Goal: Information Seeking & Learning: Learn about a topic

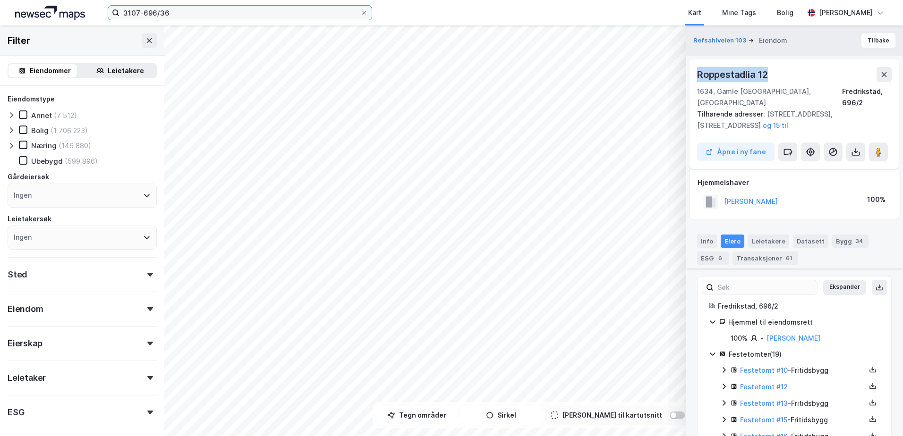
scroll to position [249, 0]
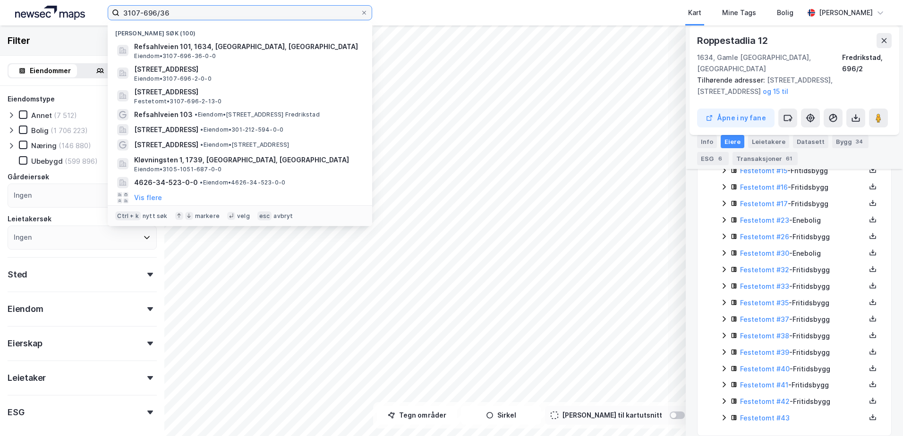
drag, startPoint x: 325, startPoint y: 9, endPoint x: -186, endPoint y: 1, distance: 510.9
click at [0, 1] on html "3107-696/36 Nylige søk (100) Refsahlveien 101, 1634, [GEOGRAPHIC_DATA], FREDRIK…" at bounding box center [451, 218] width 903 height 436
paste input "Innstrandaveien 15"
type input "Innstrandaveien 15"
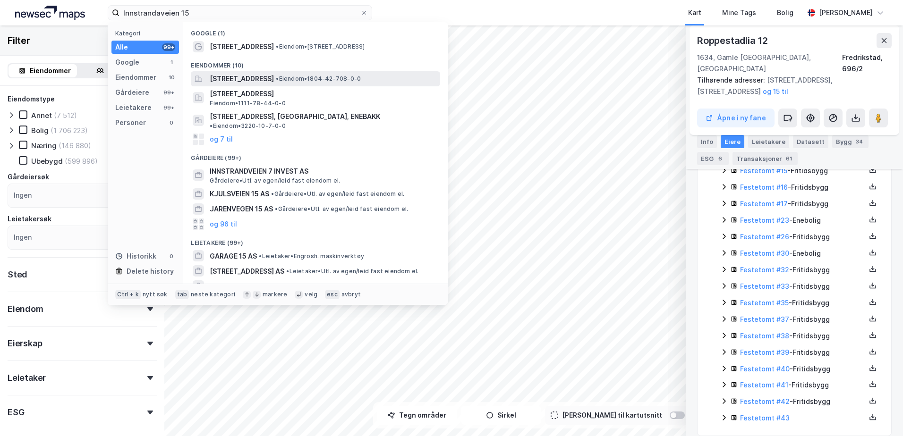
click at [274, 77] on span "[STREET_ADDRESS]" at bounding box center [242, 78] width 64 height 11
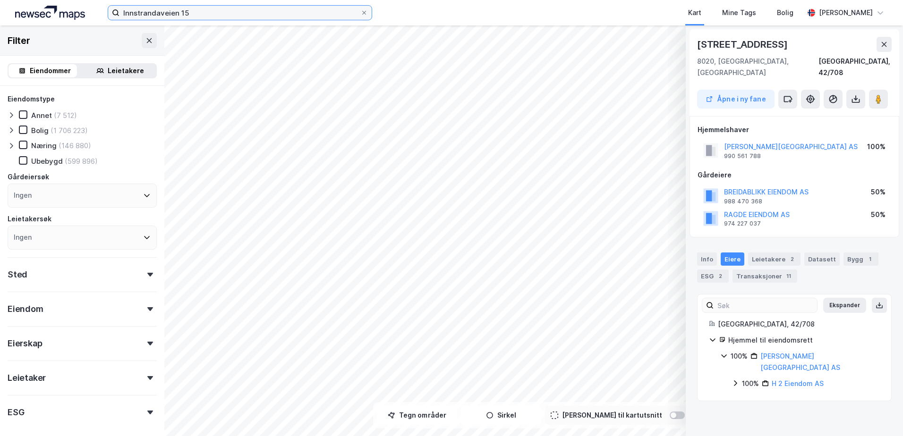
click at [210, 19] on input "Innstrandaveien 15" at bounding box center [239, 13] width 241 height 14
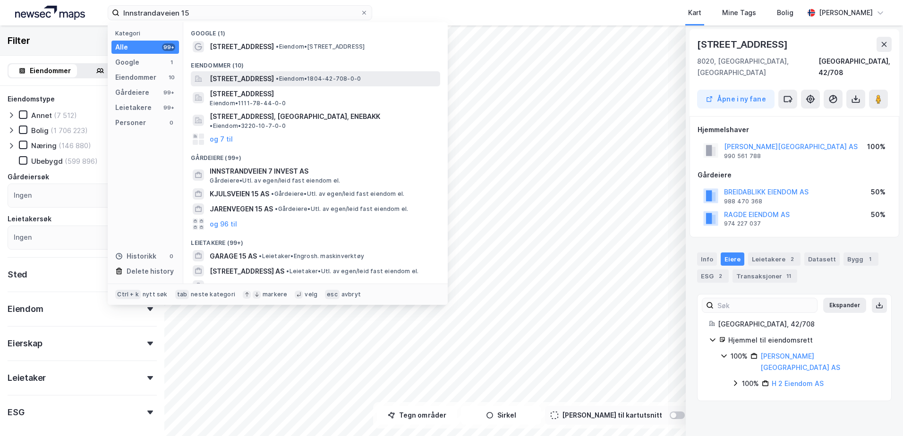
click at [255, 80] on span "[STREET_ADDRESS]" at bounding box center [242, 78] width 64 height 11
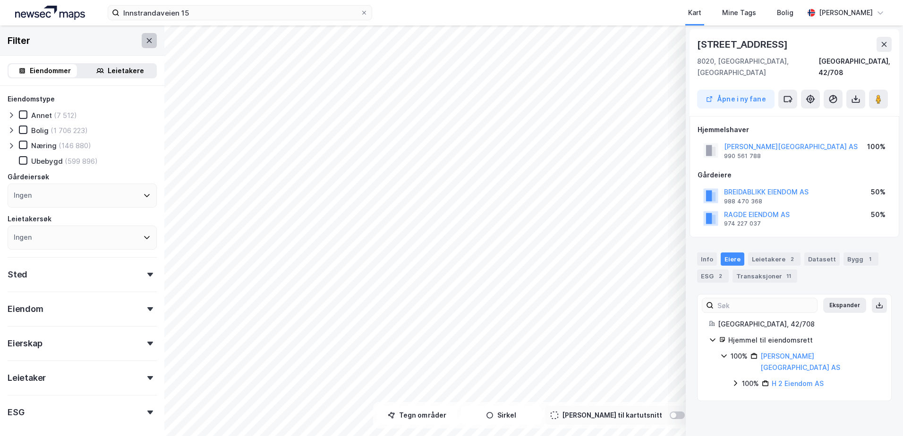
click at [148, 41] on button at bounding box center [149, 40] width 15 height 15
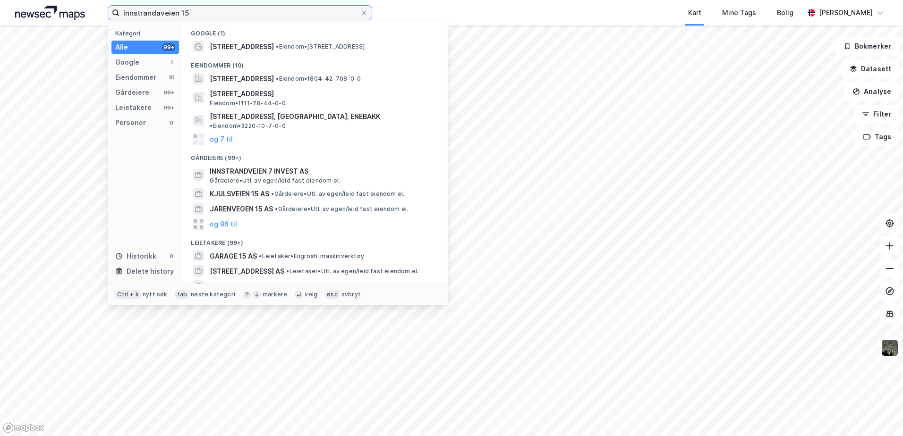
click at [254, 10] on input "Innstrandaveien 15" at bounding box center [239, 13] width 241 height 14
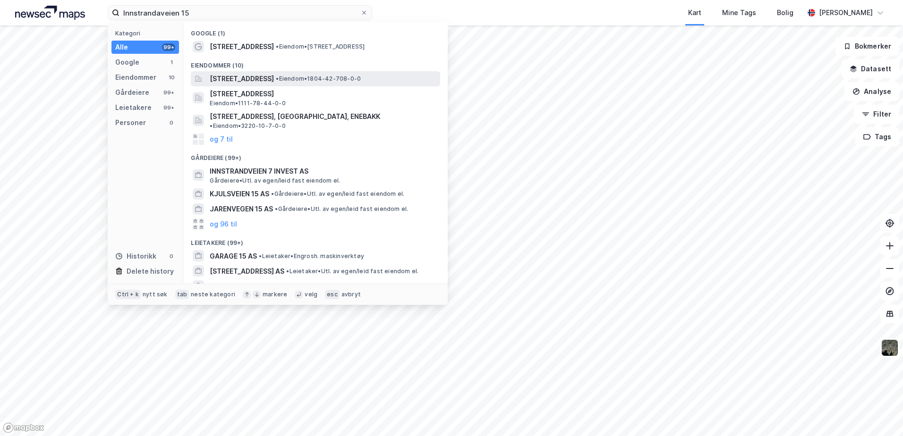
click at [241, 81] on span "[STREET_ADDRESS]" at bounding box center [242, 78] width 64 height 11
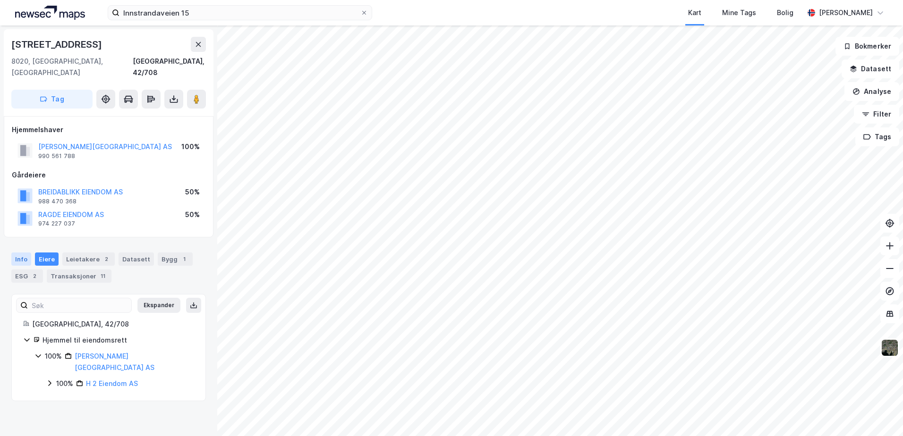
click at [17, 253] on div "Info" at bounding box center [21, 259] width 20 height 13
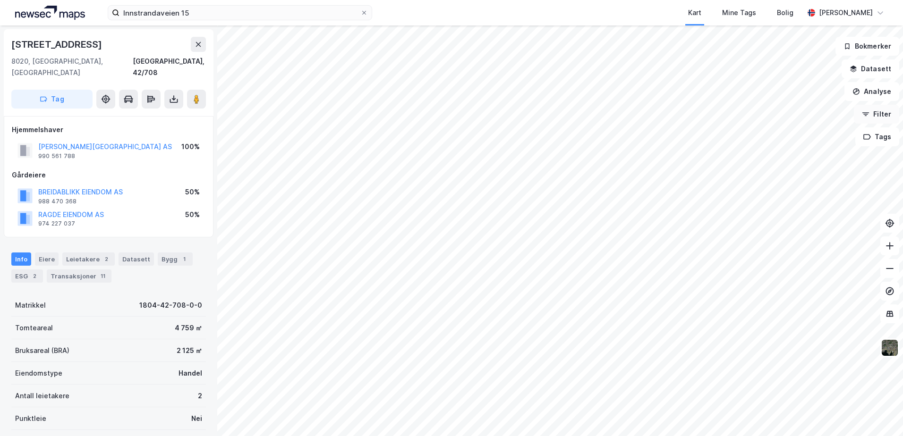
click at [864, 113] on icon "button" at bounding box center [865, 112] width 7 height 1
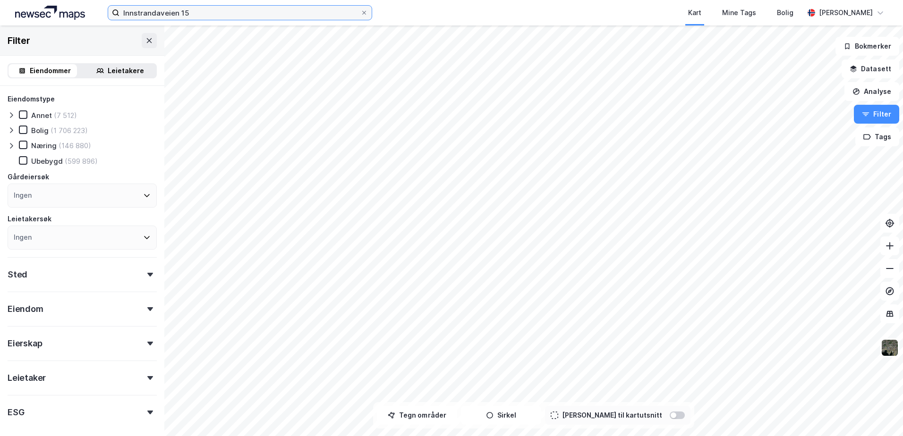
click at [196, 7] on input "Innstrandaveien 15" at bounding box center [239, 13] width 241 height 14
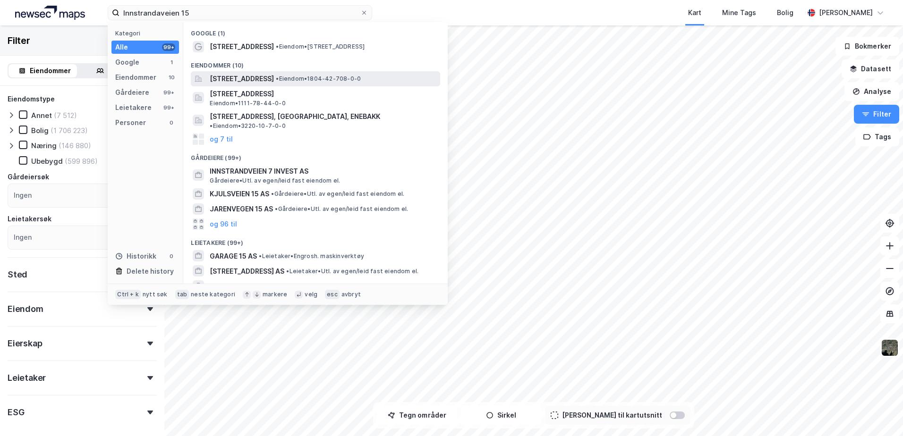
click at [274, 81] on span "[STREET_ADDRESS]" at bounding box center [242, 78] width 64 height 11
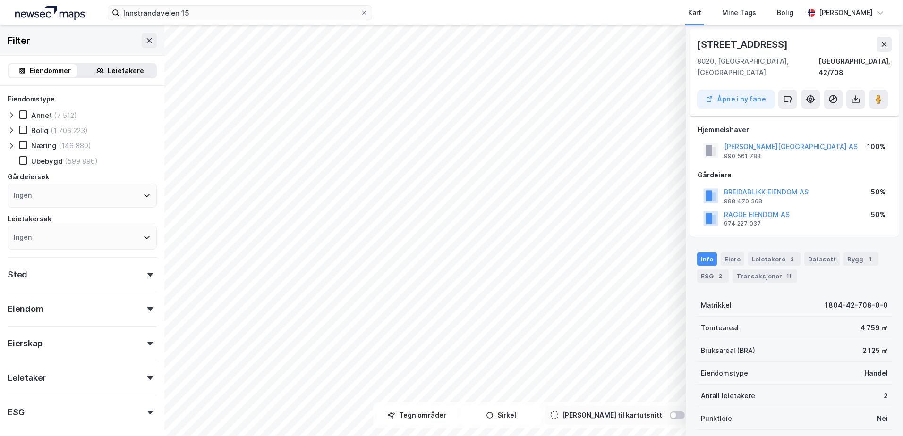
scroll to position [100, 0]
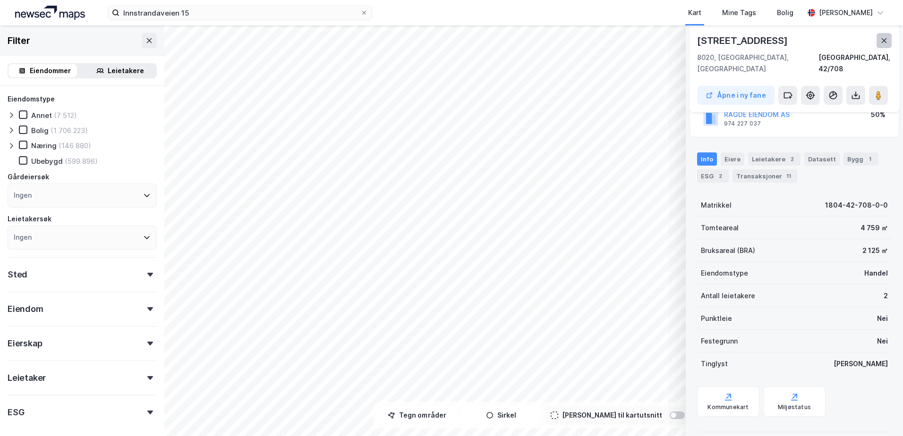
click at [881, 42] on icon at bounding box center [884, 41] width 8 height 8
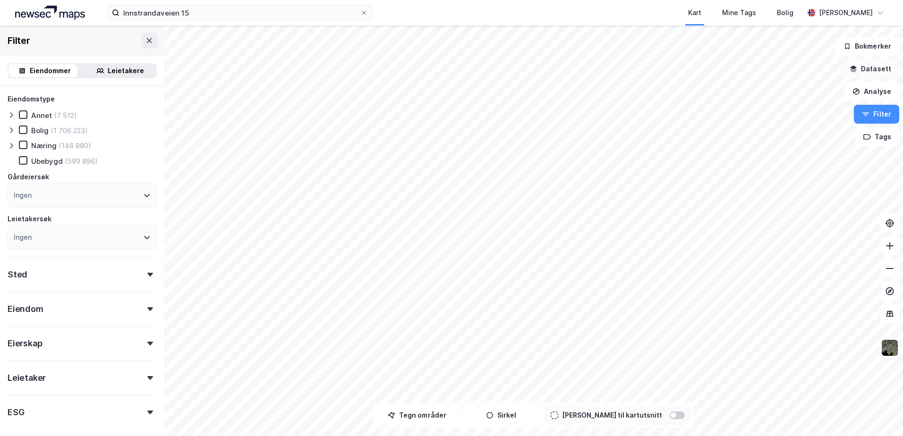
click at [854, 68] on icon "button" at bounding box center [853, 68] width 6 height 4
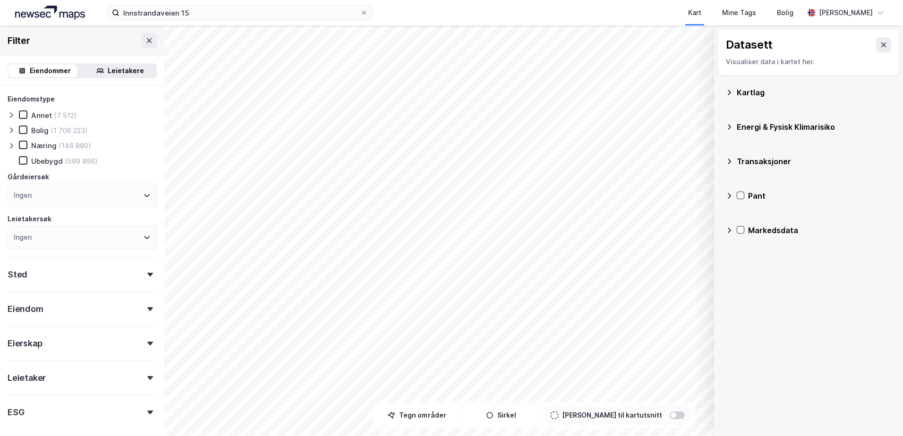
click at [732, 128] on icon at bounding box center [729, 127] width 8 height 8
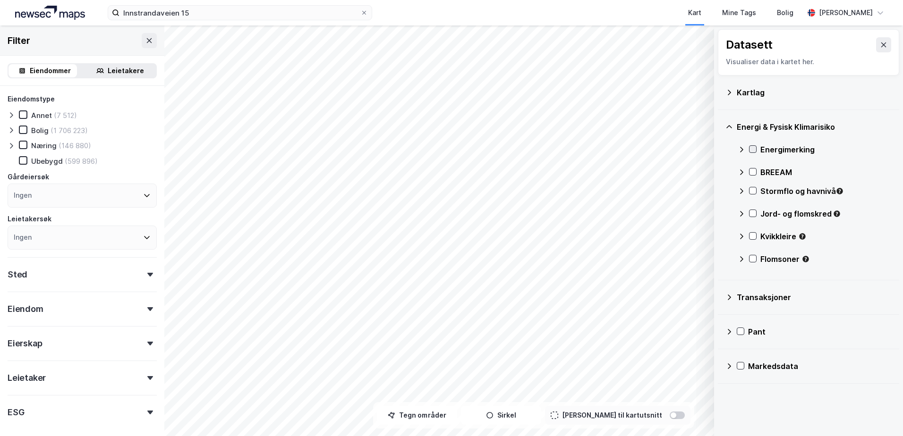
click at [754, 146] on icon at bounding box center [752, 149] width 7 height 7
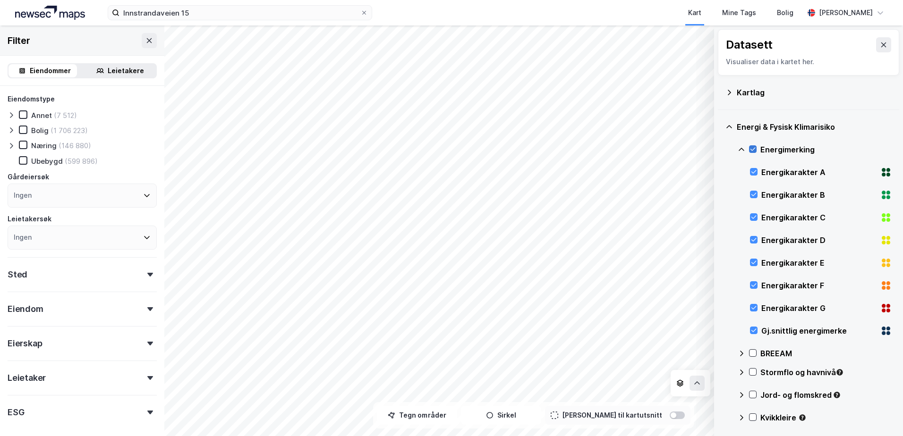
click at [754, 146] on icon at bounding box center [752, 149] width 7 height 7
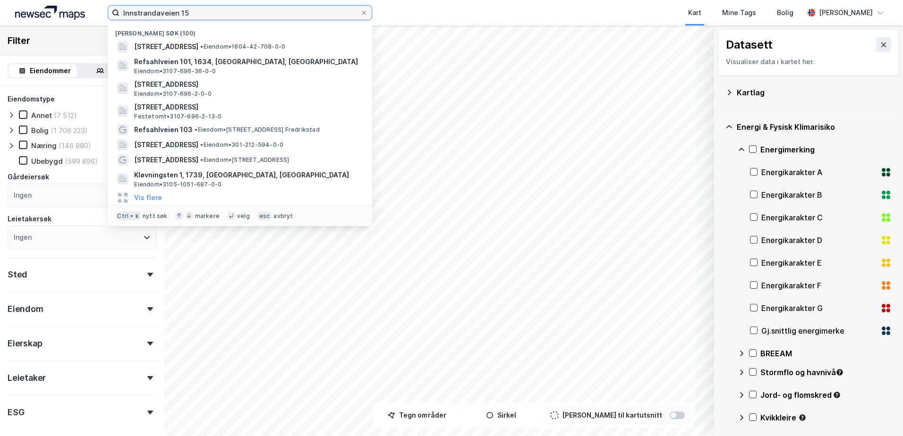
click at [240, 11] on input "Innstrandaveien 15" at bounding box center [239, 13] width 241 height 14
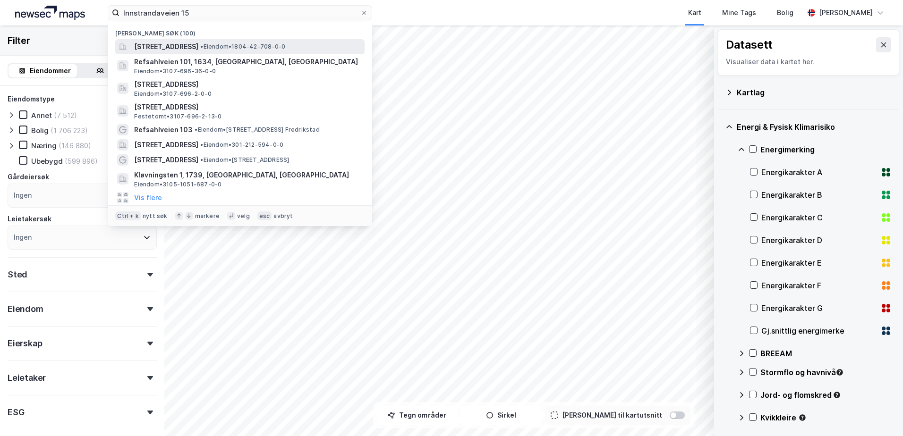
click at [198, 50] on span "[STREET_ADDRESS]" at bounding box center [166, 46] width 64 height 11
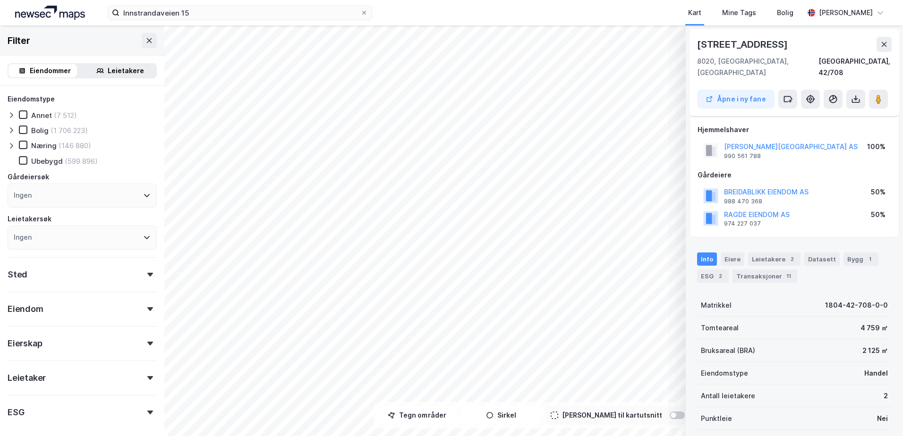
scroll to position [100, 0]
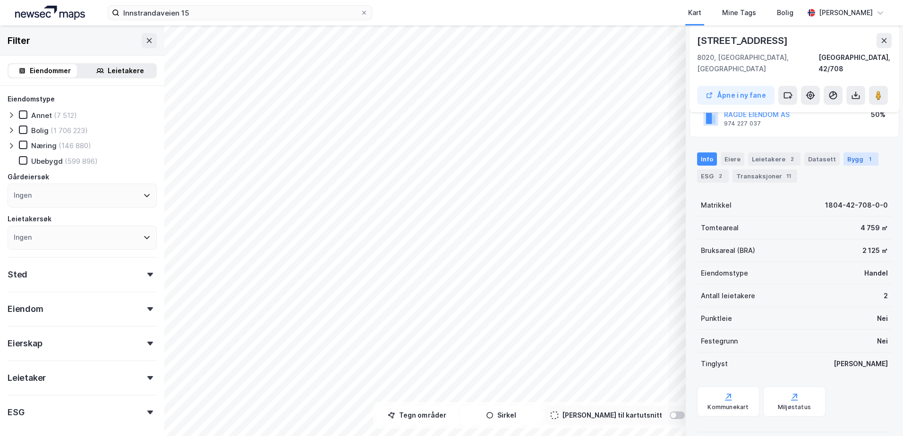
click at [851, 152] on div "Bygg 1" at bounding box center [860, 158] width 35 height 13
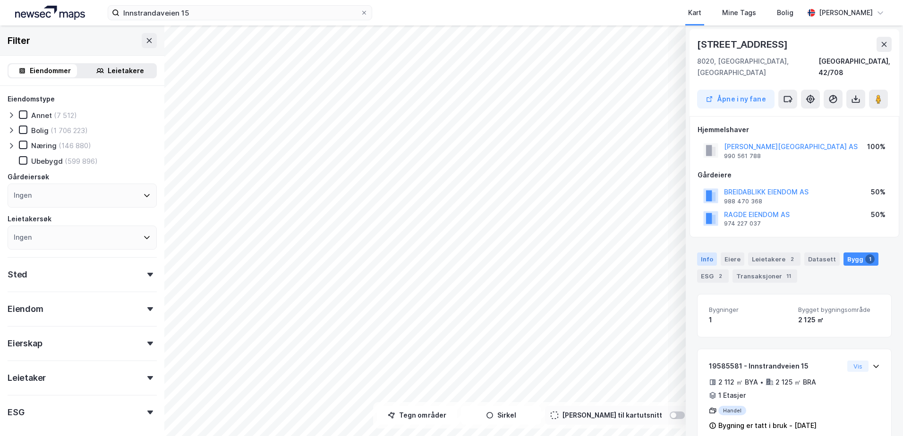
click at [705, 253] on div "Info" at bounding box center [707, 259] width 20 height 13
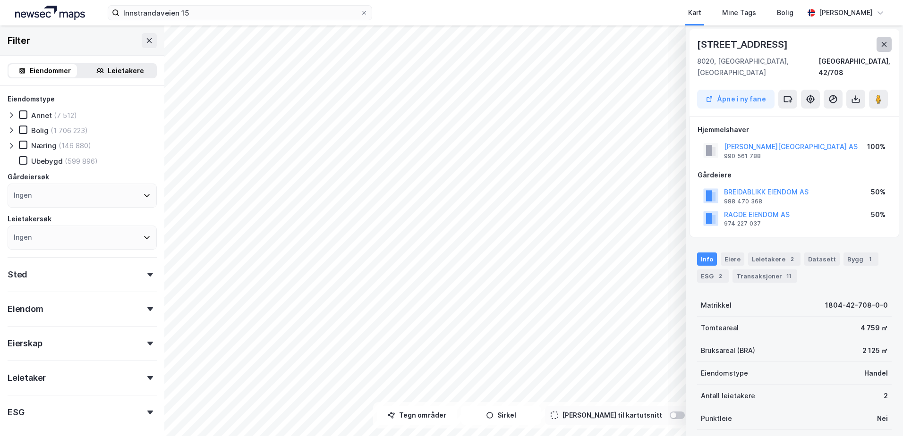
click at [880, 44] on button at bounding box center [883, 44] width 15 height 15
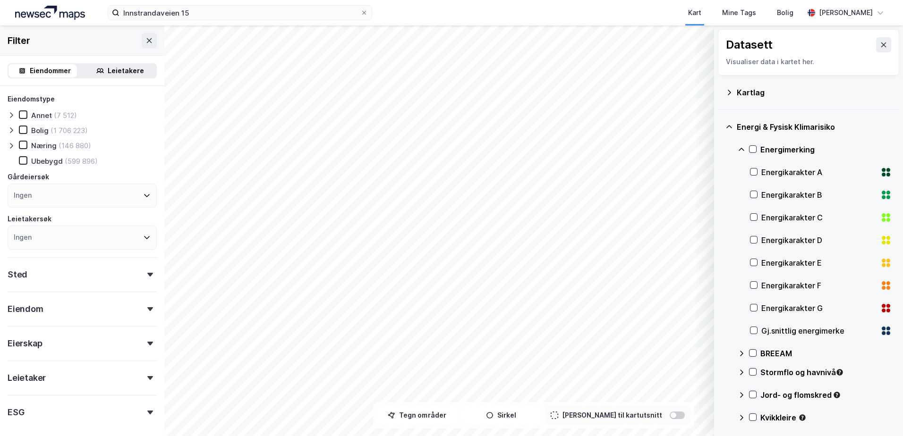
click at [729, 127] on icon at bounding box center [729, 127] width 8 height 8
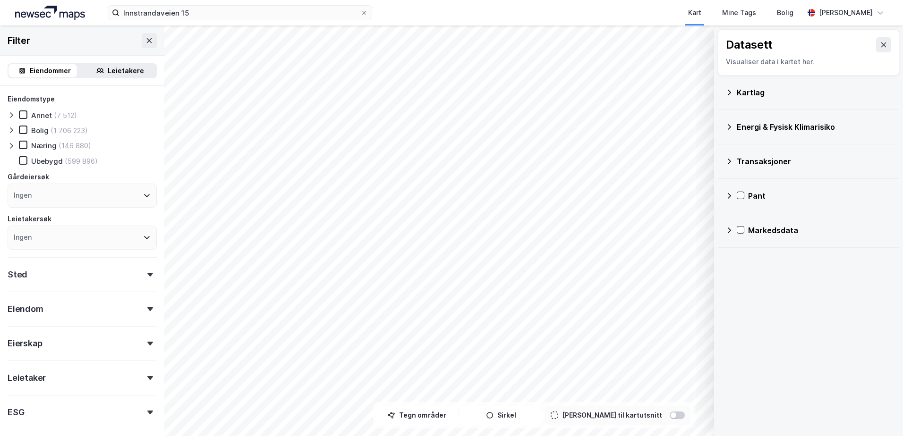
click at [730, 125] on icon at bounding box center [729, 127] width 8 height 8
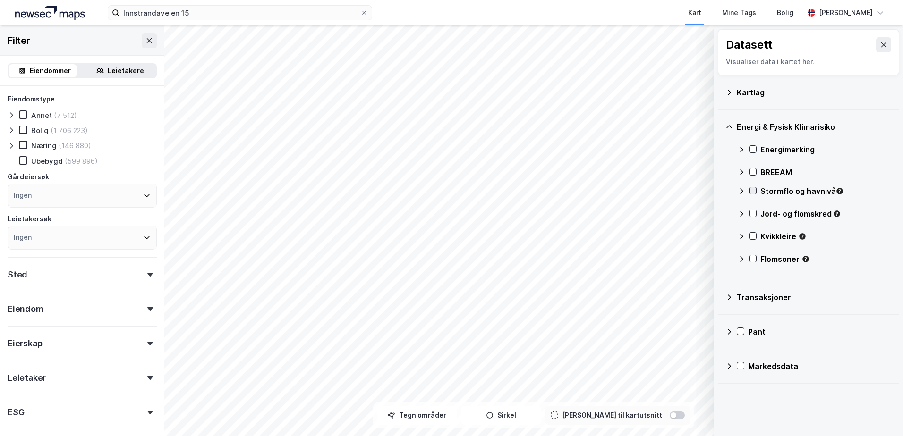
click at [752, 190] on icon at bounding box center [752, 190] width 7 height 7
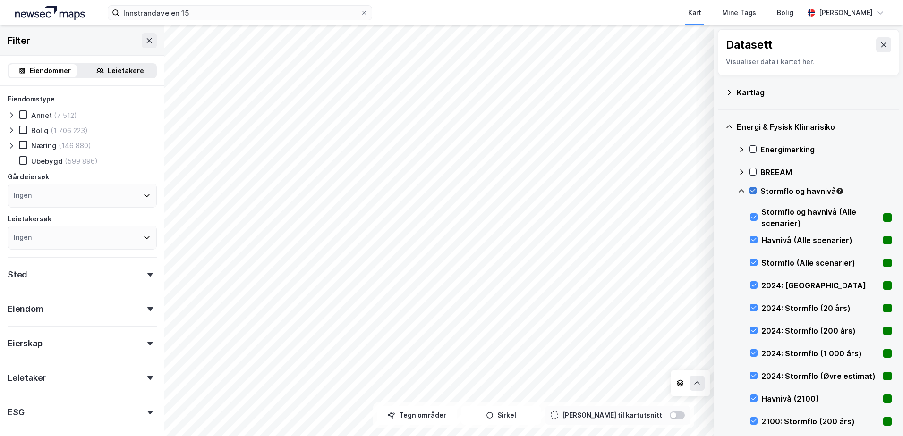
click at [752, 190] on icon at bounding box center [752, 190] width 7 height 7
click at [740, 191] on icon at bounding box center [741, 191] width 8 height 8
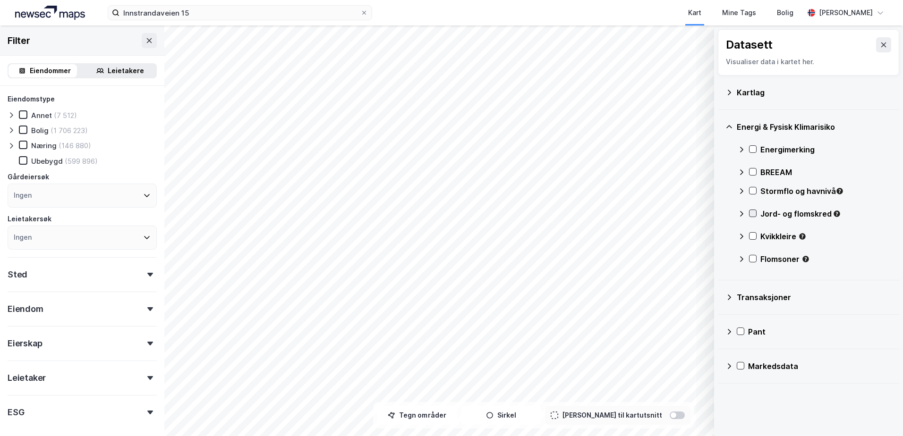
click at [752, 213] on icon at bounding box center [752, 213] width 7 height 7
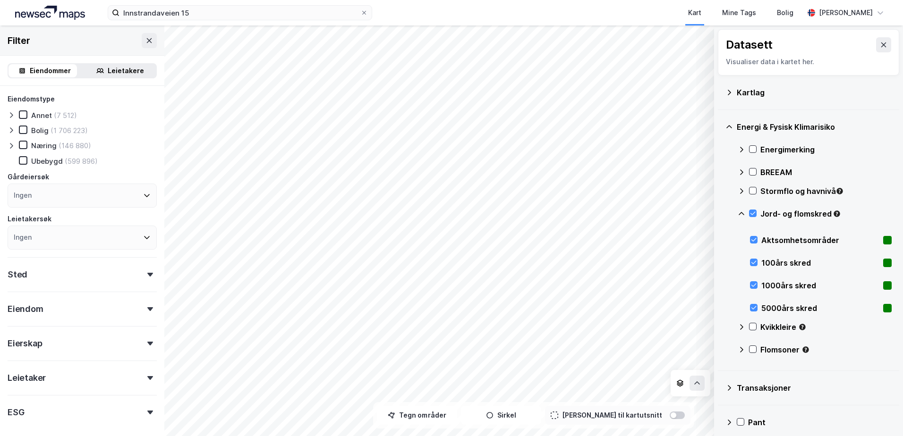
click at [741, 212] on icon at bounding box center [741, 214] width 8 height 8
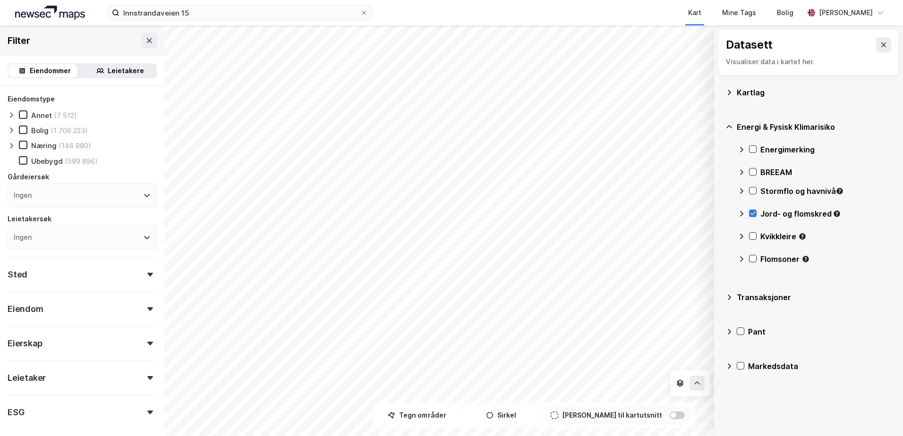
click at [753, 212] on icon at bounding box center [752, 213] width 7 height 7
click at [753, 236] on icon at bounding box center [752, 236] width 7 height 7
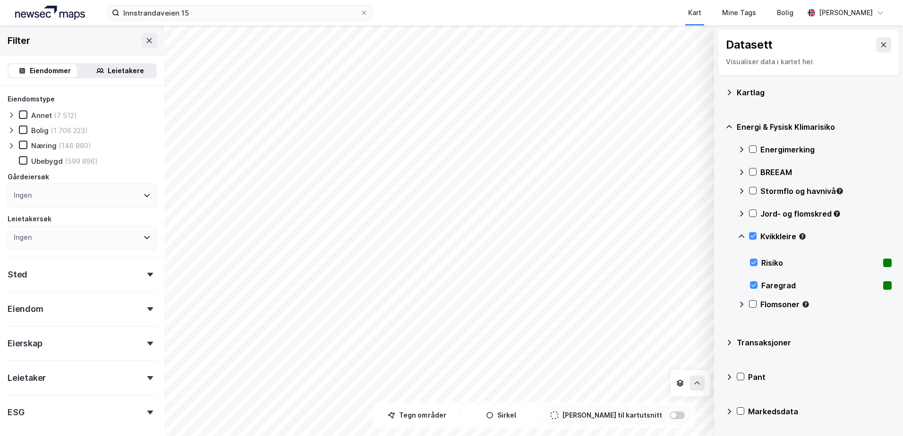
click at [741, 234] on icon at bounding box center [741, 237] width 8 height 8
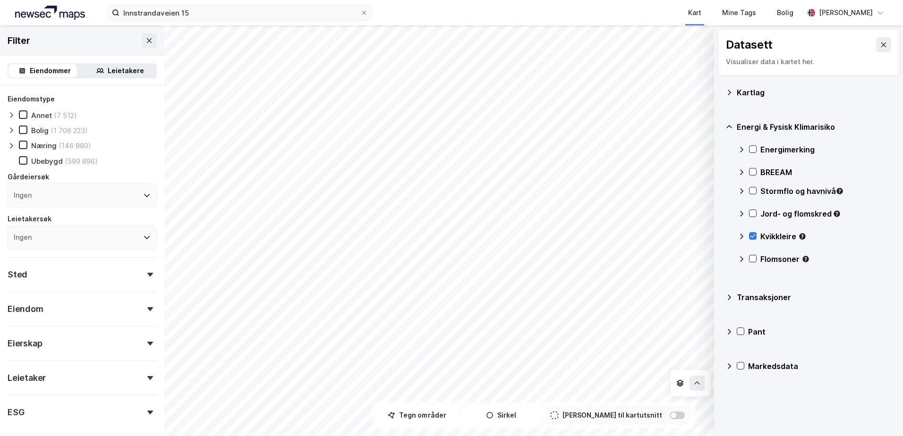
click at [750, 234] on icon at bounding box center [752, 236] width 7 height 7
click at [751, 259] on icon at bounding box center [752, 258] width 5 height 3
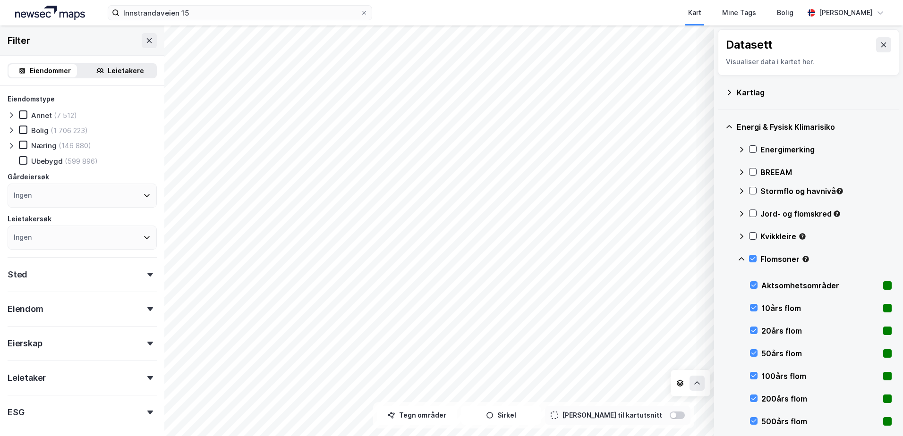
click at [743, 259] on icon at bounding box center [741, 258] width 6 height 3
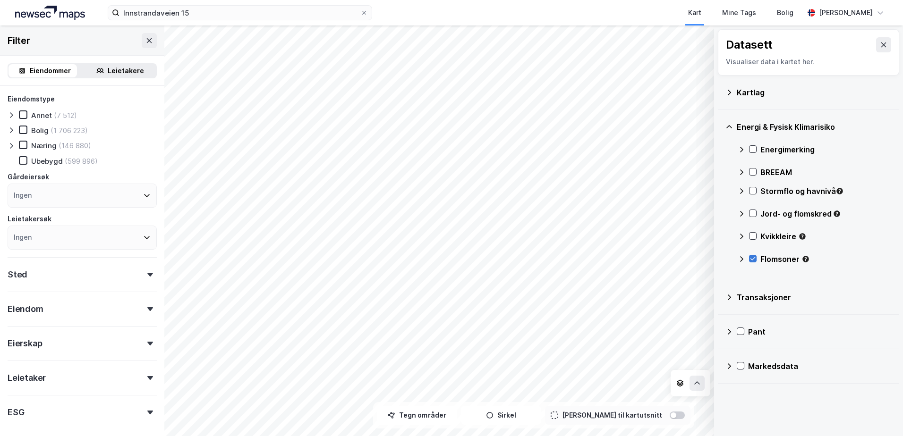
click at [754, 259] on icon at bounding box center [752, 258] width 5 height 3
click at [727, 90] on icon at bounding box center [729, 93] width 8 height 8
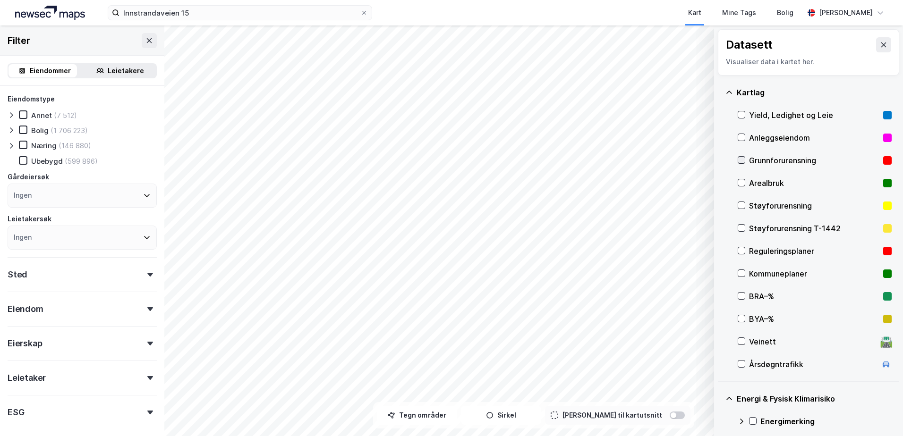
click at [742, 158] on icon at bounding box center [741, 160] width 7 height 7
click at [741, 158] on icon at bounding box center [741, 160] width 7 height 7
click at [739, 204] on icon at bounding box center [741, 205] width 7 height 7
click at [781, 246] on div "Reguleringsplaner" at bounding box center [814, 251] width 130 height 11
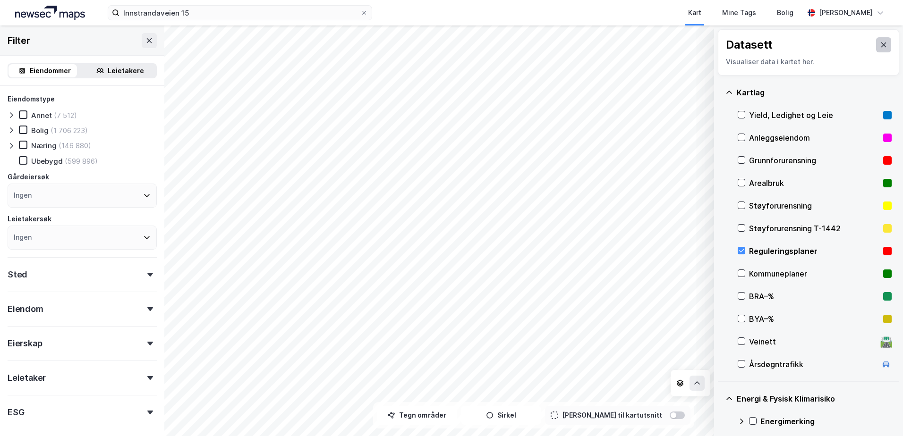
click at [880, 47] on icon at bounding box center [884, 45] width 8 height 8
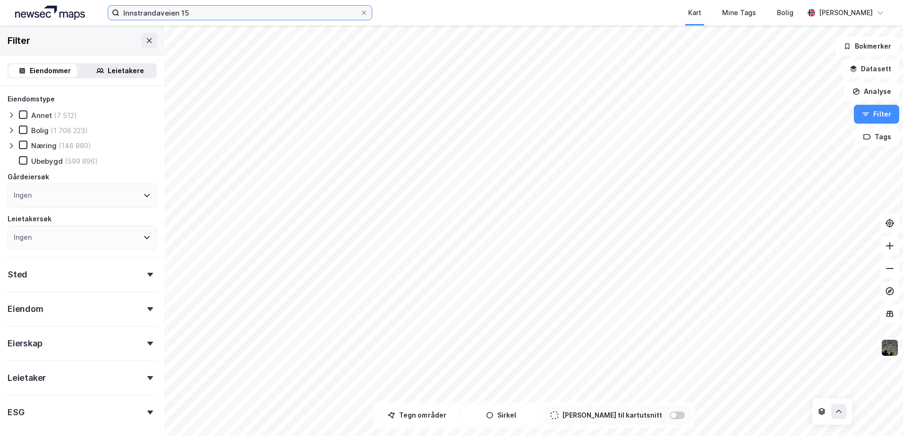
click at [230, 11] on input "Innstrandaveien 15" at bounding box center [239, 13] width 241 height 14
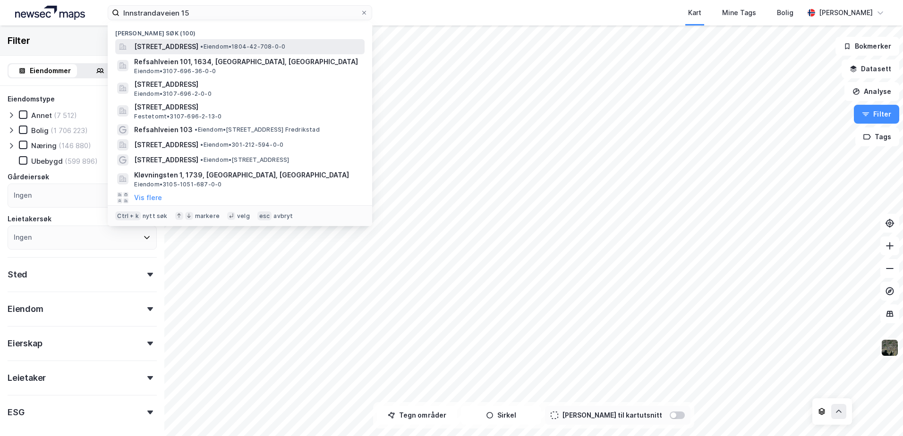
click at [194, 42] on span "[STREET_ADDRESS]" at bounding box center [166, 46] width 64 height 11
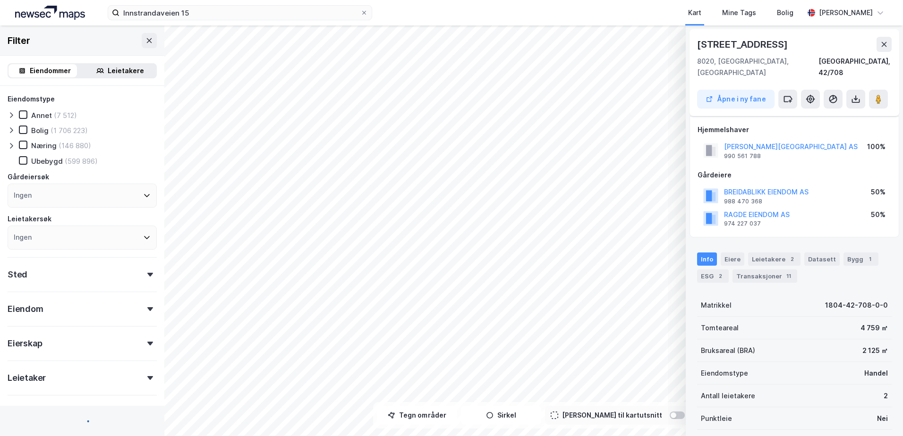
scroll to position [100, 0]
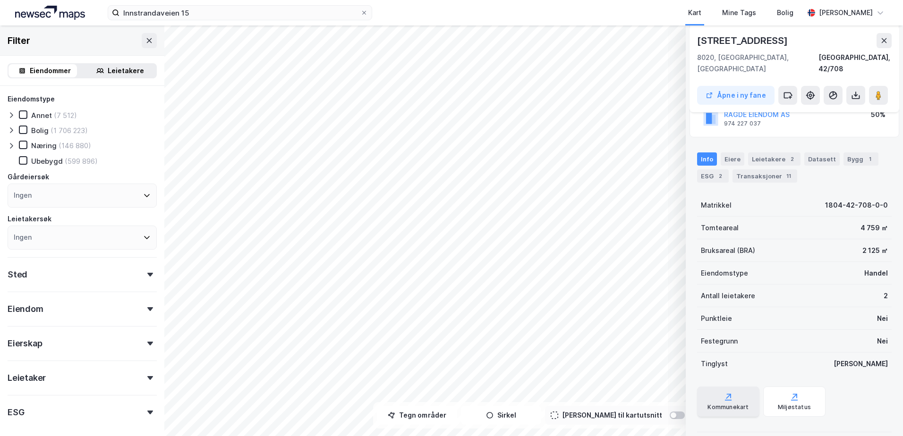
click at [727, 404] on div "Kommunekart" at bounding box center [727, 408] width 41 height 8
click at [885, 39] on icon at bounding box center [883, 40] width 5 height 5
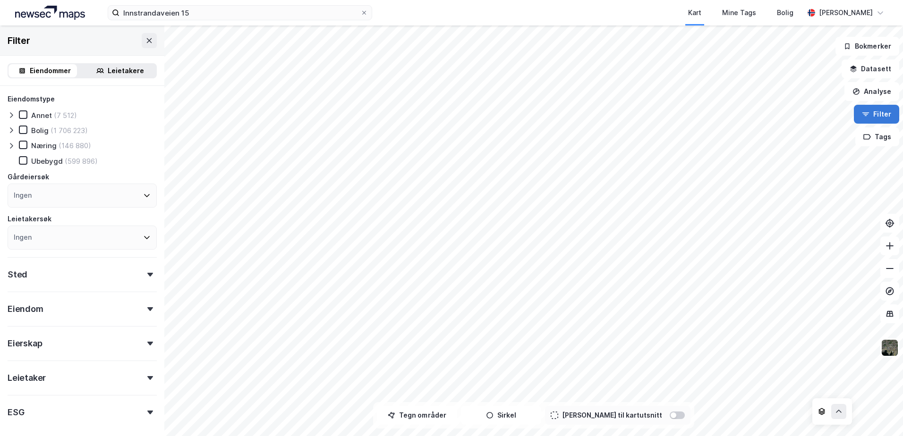
click at [865, 113] on icon "button" at bounding box center [866, 114] width 8 height 8
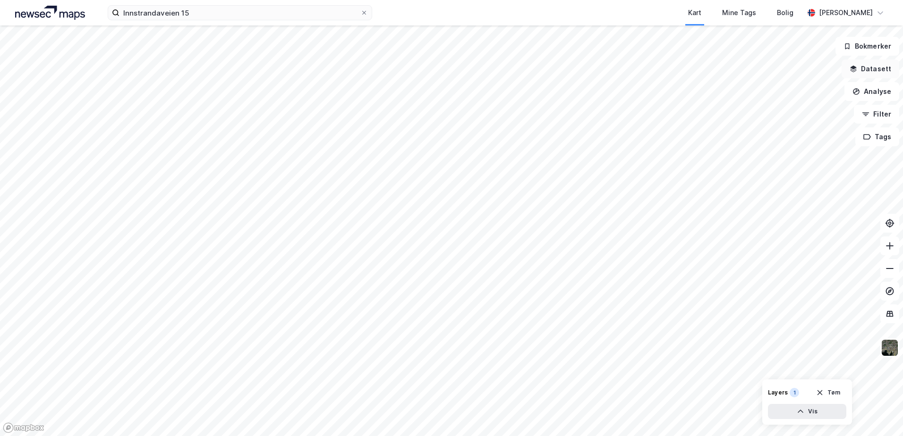
click at [855, 67] on icon "button" at bounding box center [853, 68] width 6 height 4
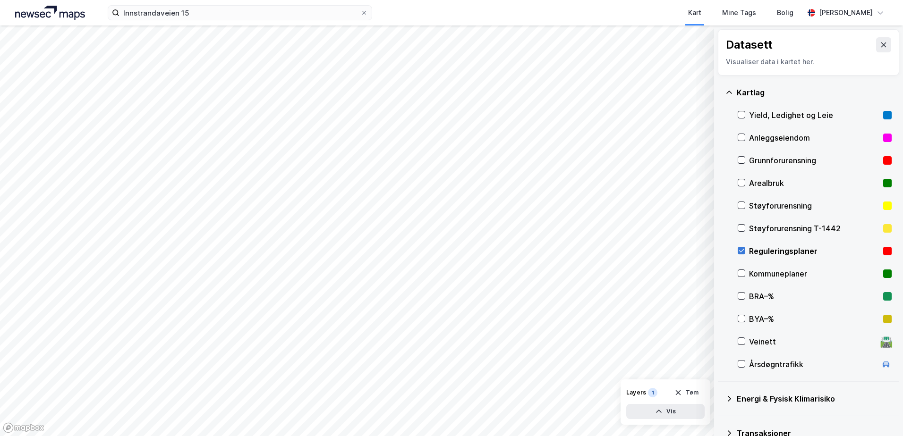
click at [740, 248] on icon at bounding box center [741, 250] width 7 height 7
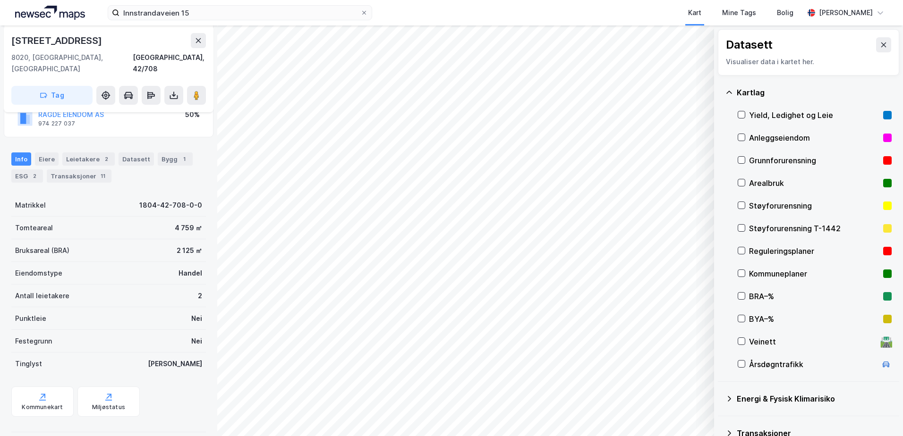
click at [728, 93] on icon at bounding box center [729, 93] width 8 height 8
